Goal: Submit feedback/report problem

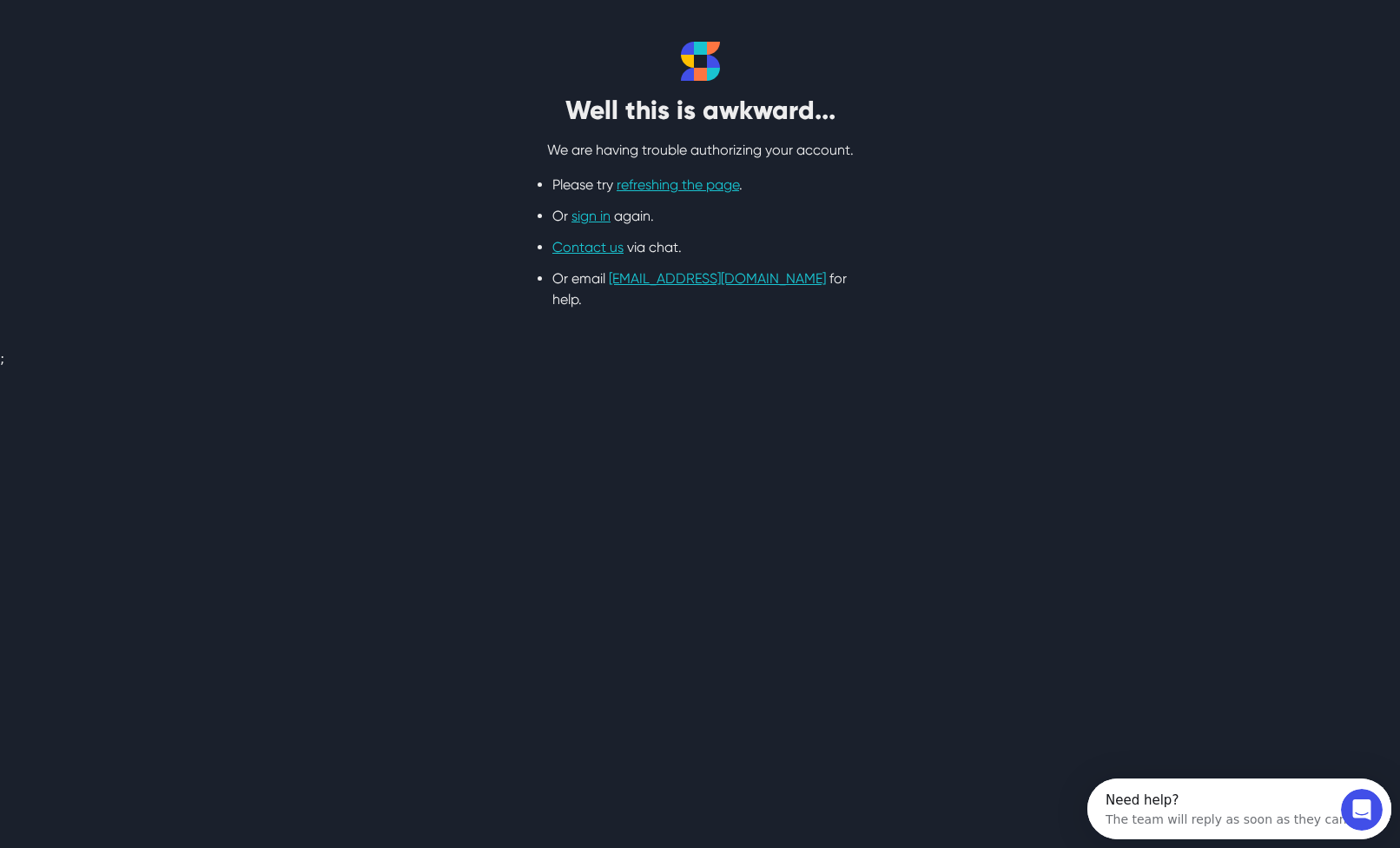
click at [679, 198] on ul "Please try refreshing the page . Or sign in again. Contact us via chat. Or emai…" at bounding box center [700, 242] width 295 height 136
click at [686, 186] on link "refreshing the page" at bounding box center [677, 184] width 122 height 17
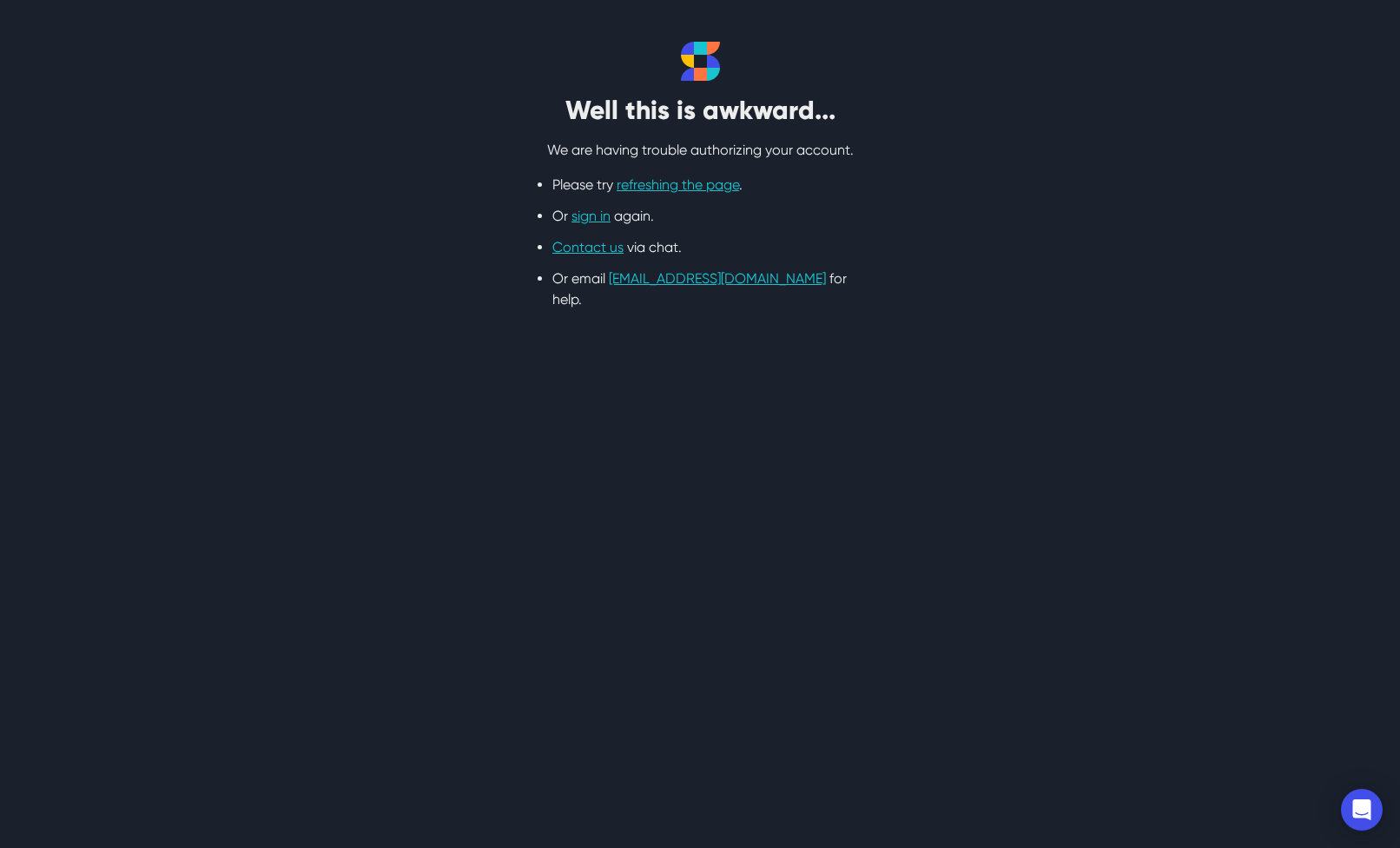
click at [690, 351] on html "Well this is awkward... We are having trouble authorizing your account. Please …" at bounding box center [700, 176] width 1400 height 351
click at [602, 248] on link "Contact us" at bounding box center [587, 247] width 71 height 17
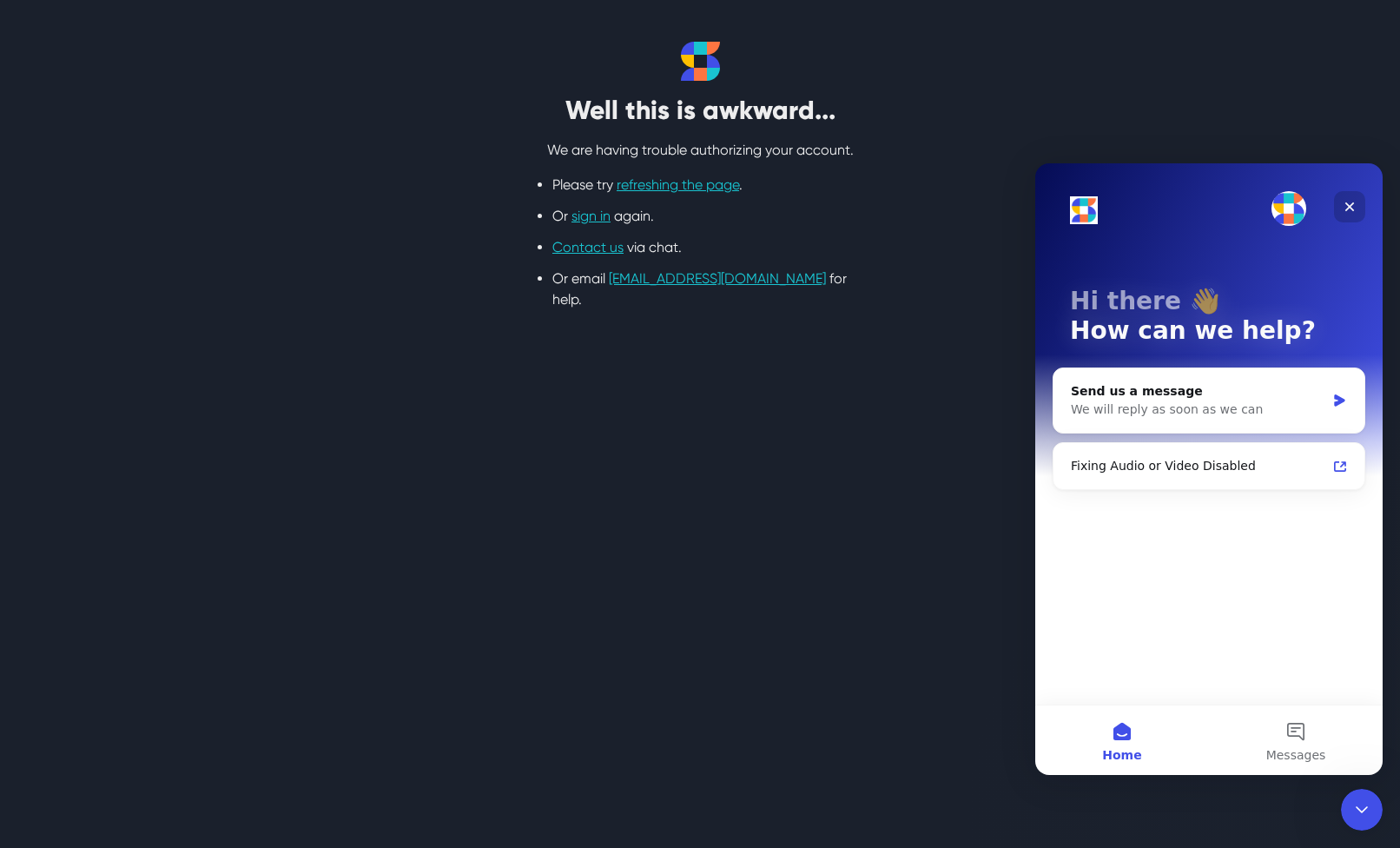
click at [1355, 201] on icon "Close" at bounding box center [1349, 207] width 14 height 14
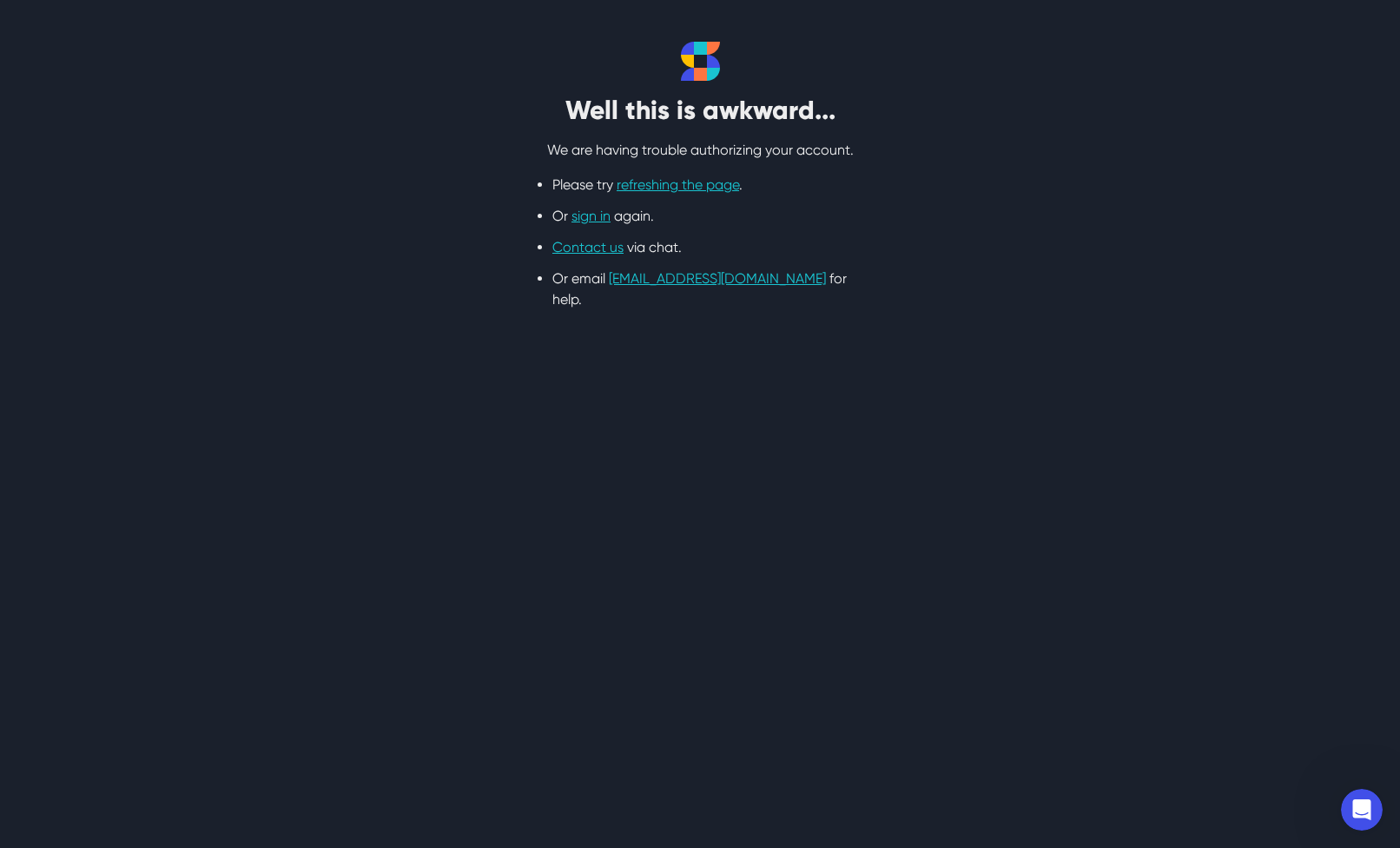
click at [937, 132] on div "Well this is awkward... We are having trouble authorizing your account. Please …" at bounding box center [700, 176] width 1112 height 268
